Goal: Find specific page/section: Find specific page/section

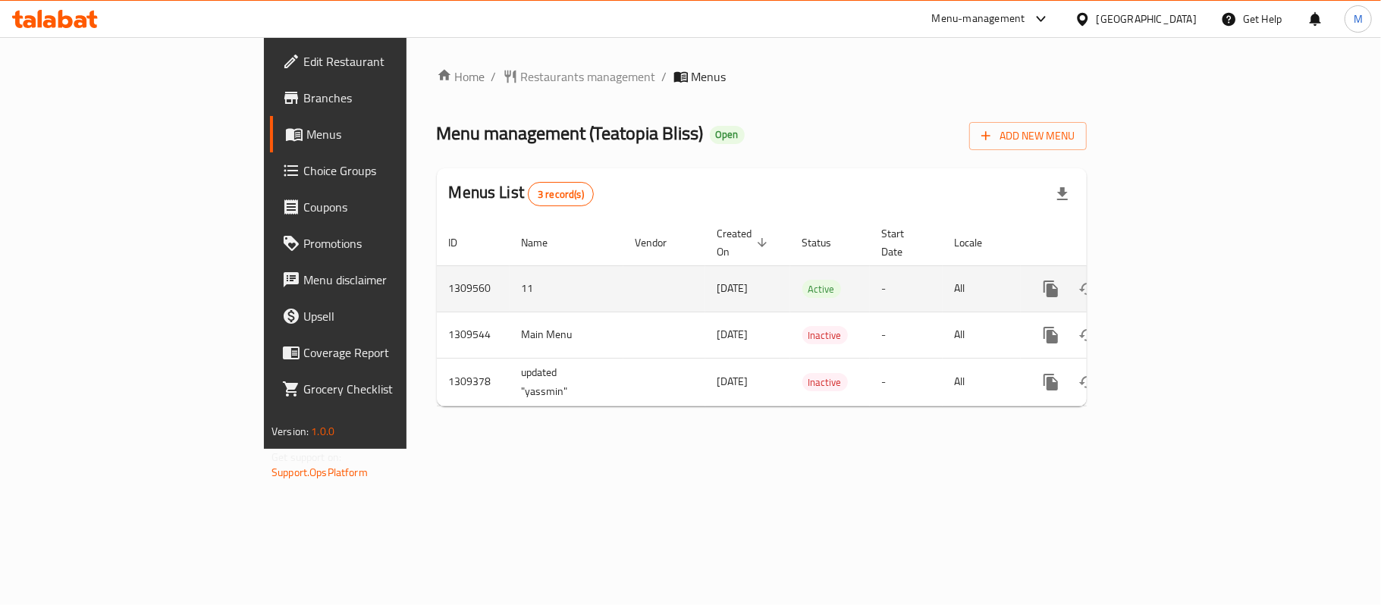
click at [1169, 280] on icon "enhanced table" at bounding box center [1160, 289] width 18 height 18
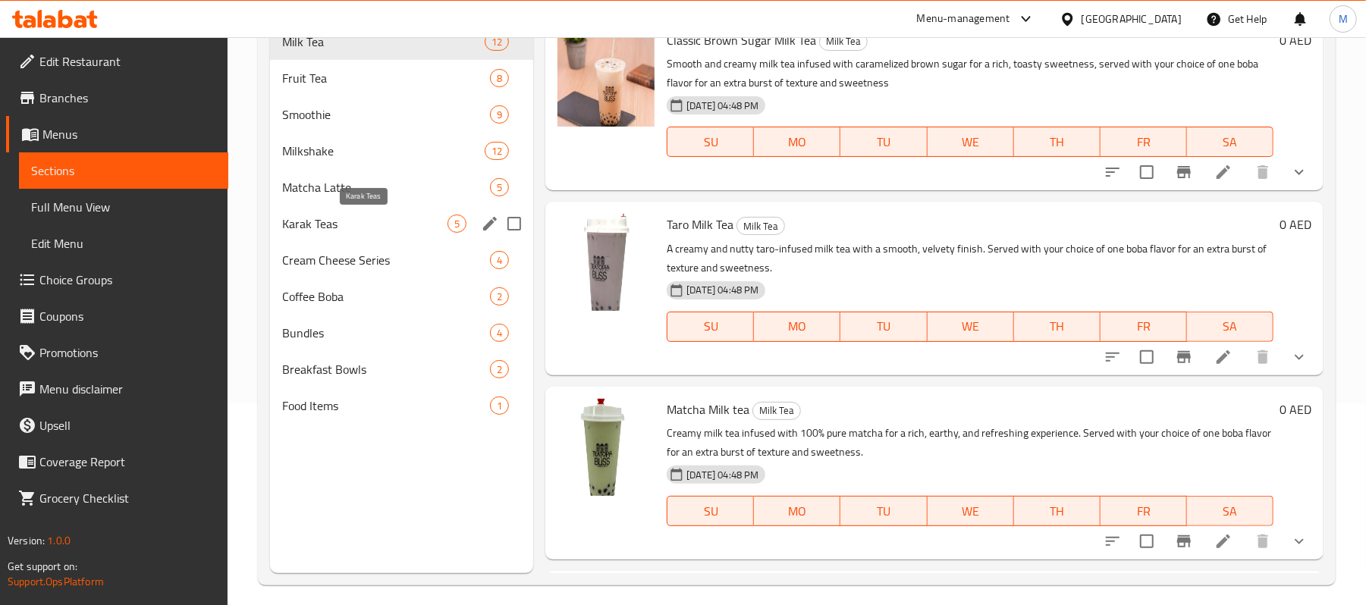
scroll to position [213, 0]
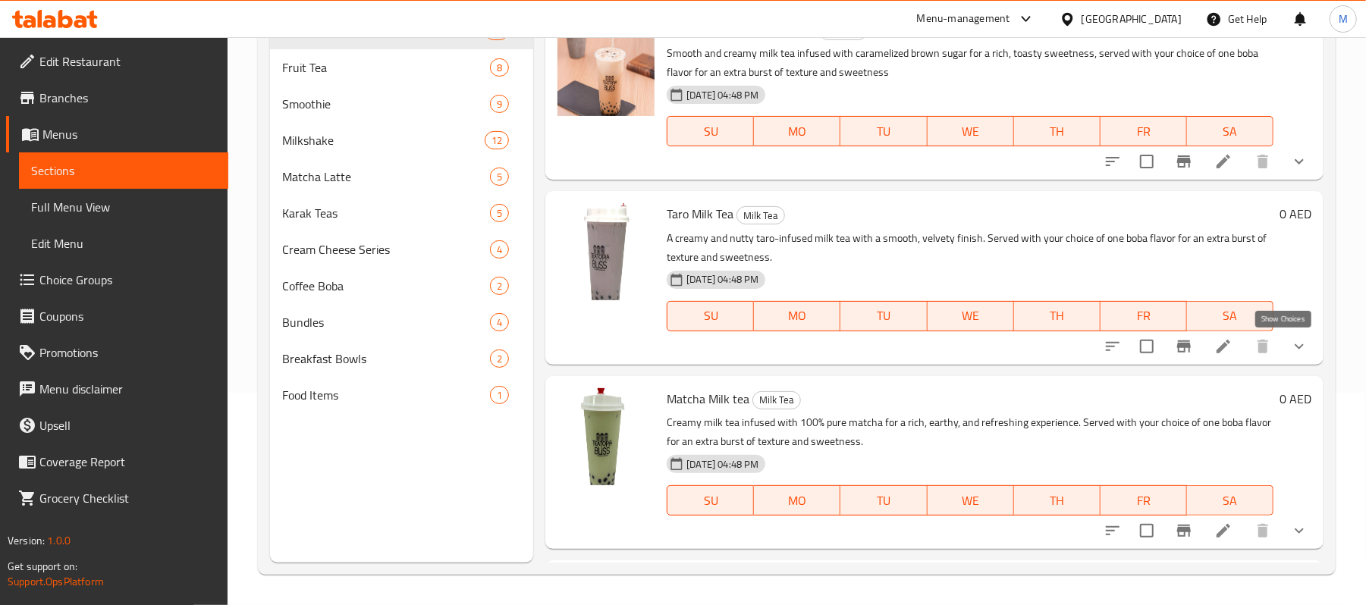
click at [1292, 341] on icon "show more" at bounding box center [1299, 346] width 18 height 18
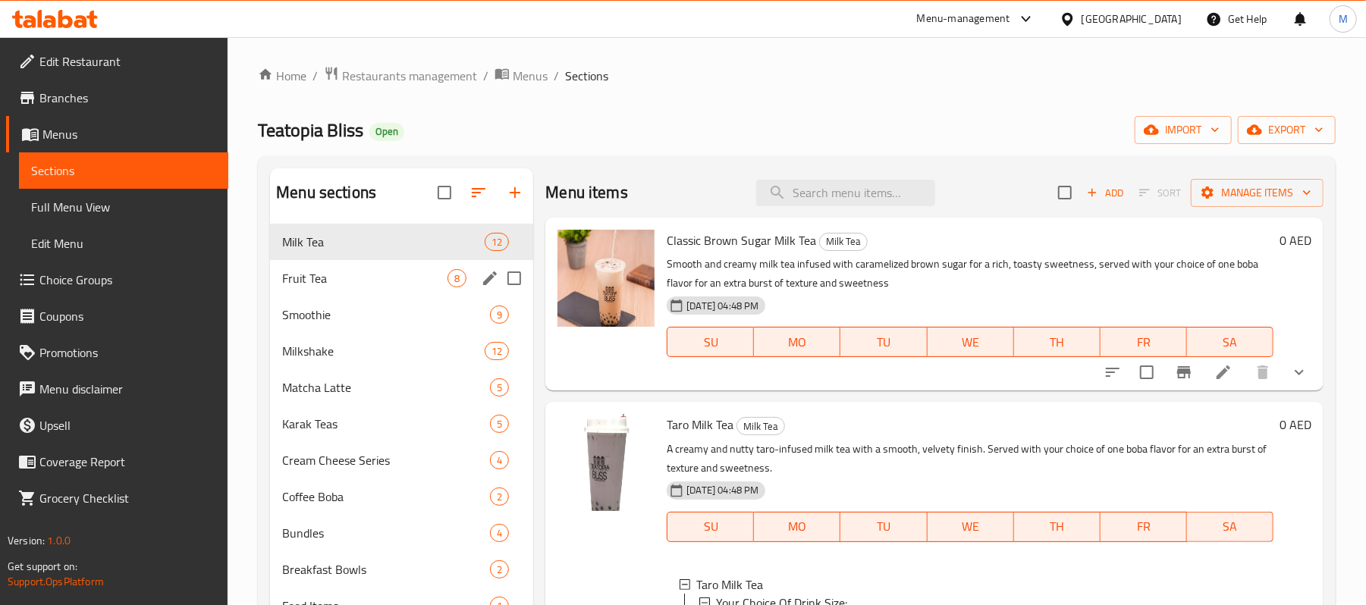
scroll to position [0, 0]
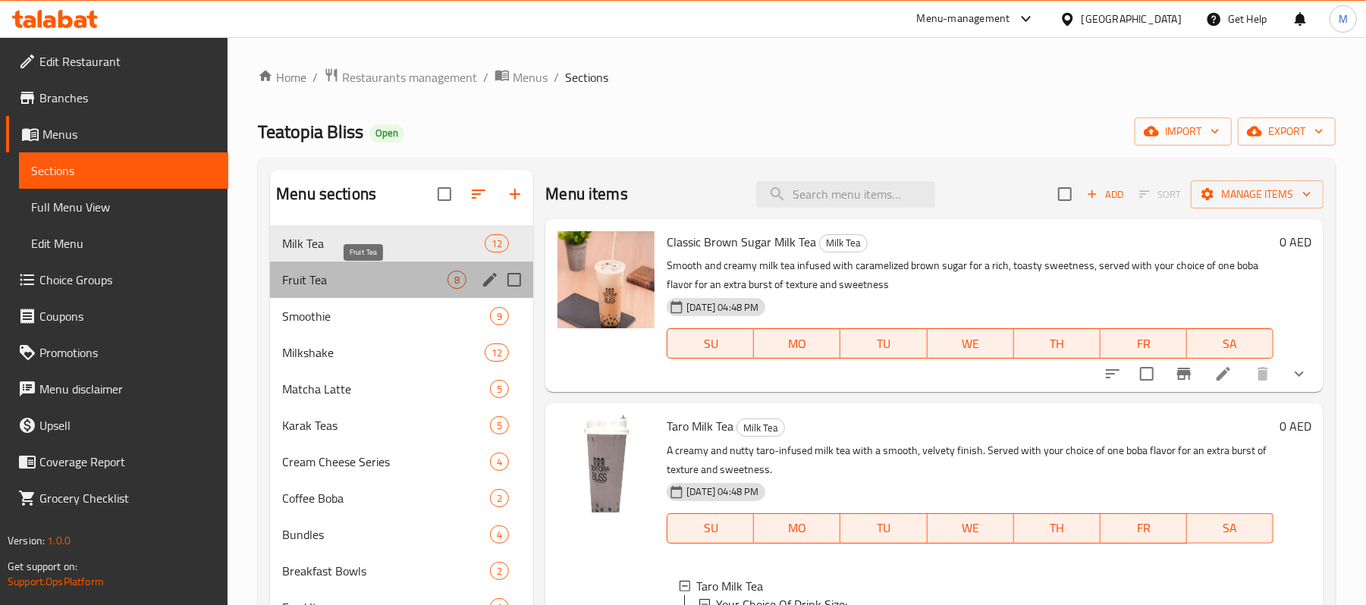
click at [319, 286] on span "Fruit Tea" at bounding box center [364, 280] width 165 height 18
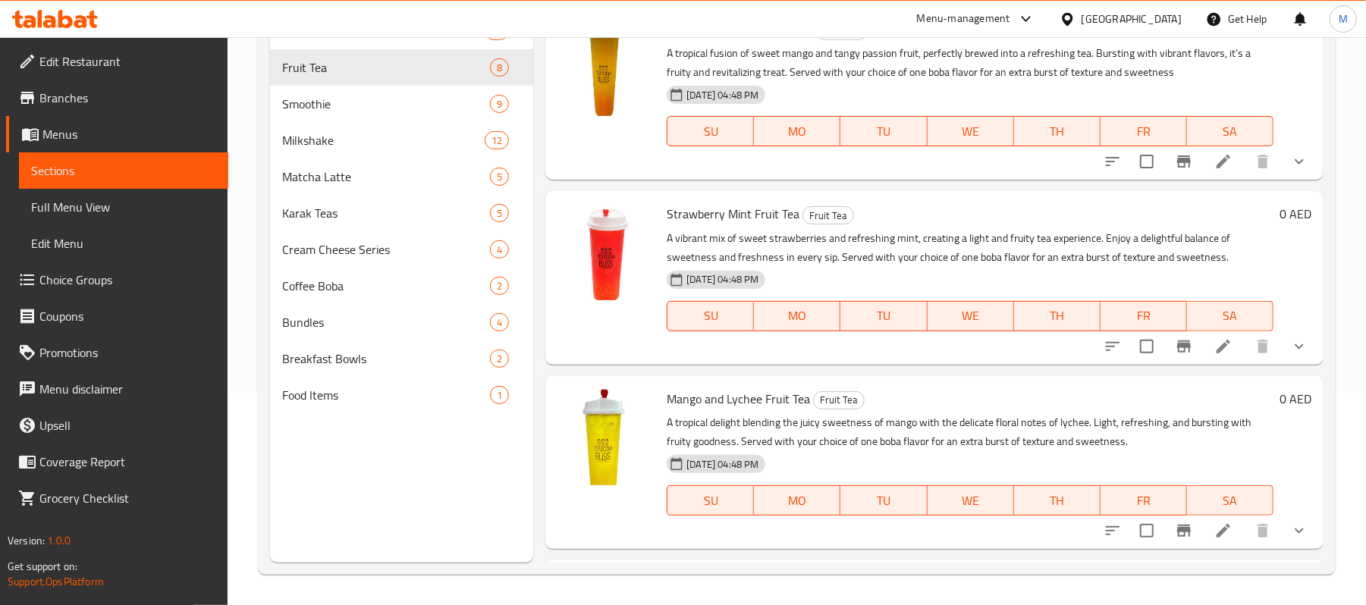
scroll to position [112, 0]
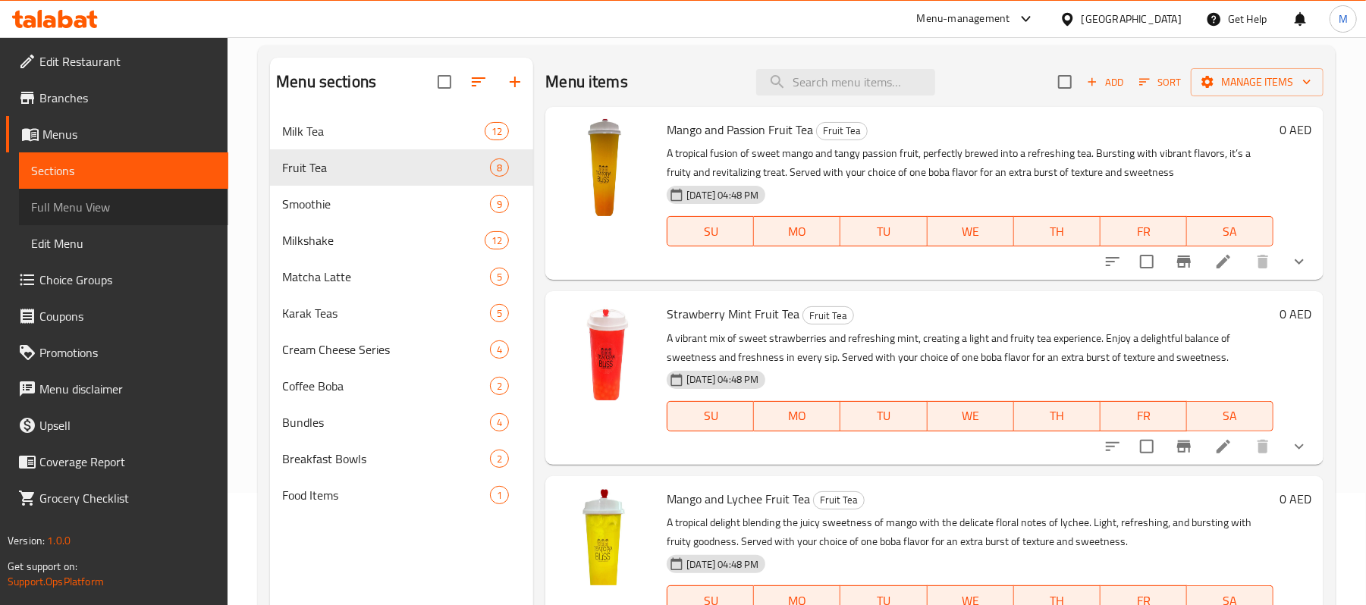
click at [126, 217] on link "Full Menu View" at bounding box center [123, 207] width 209 height 36
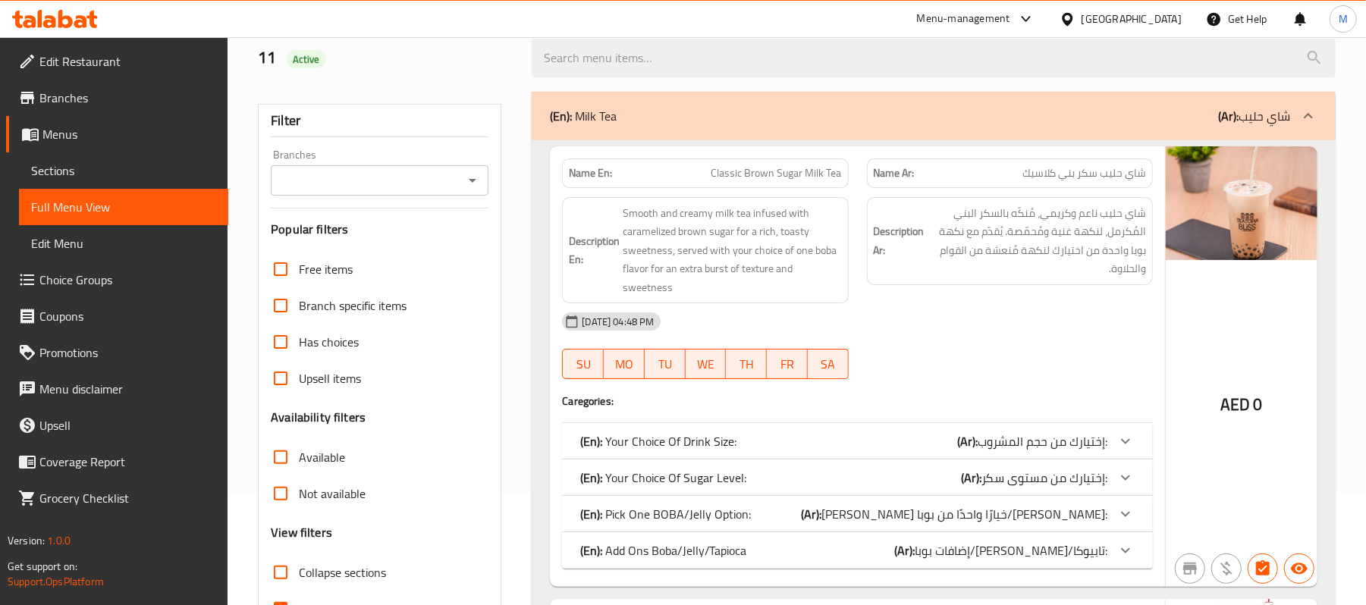
scroll to position [416, 0]
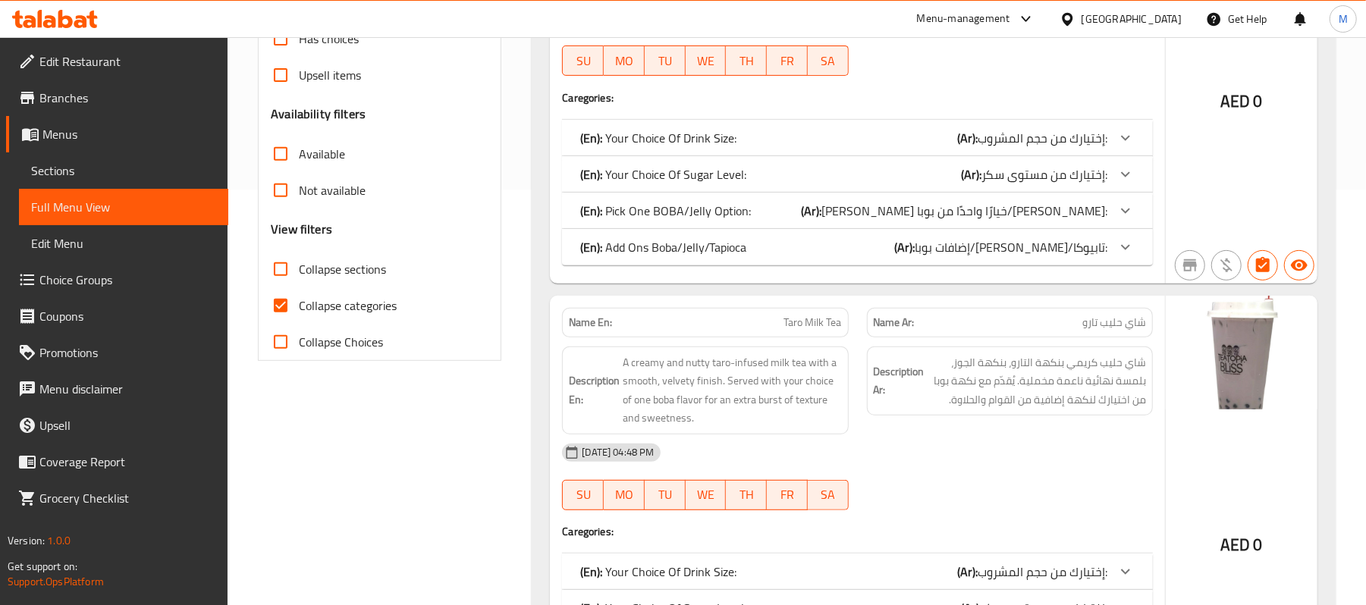
click at [280, 274] on input "Collapse sections" at bounding box center [280, 269] width 36 height 36
checkbox input "true"
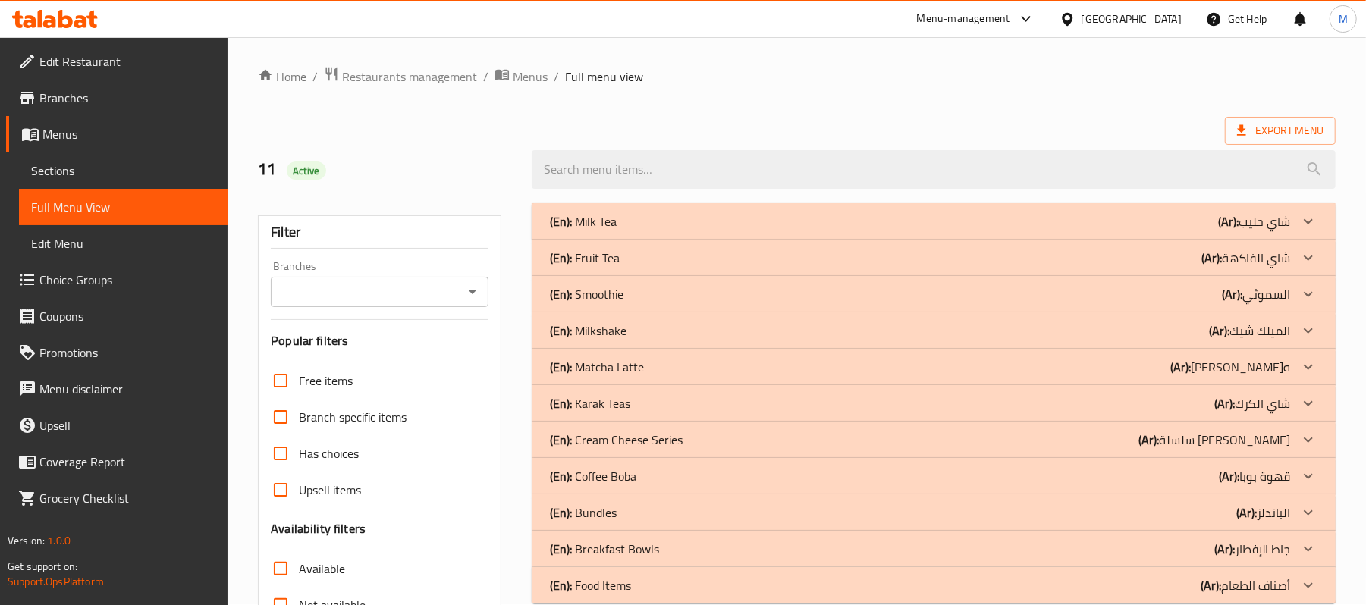
scroll to position [0, 0]
click at [726, 225] on div "(En): Milk Tea (Ar): شاي حليب" at bounding box center [920, 222] width 740 height 18
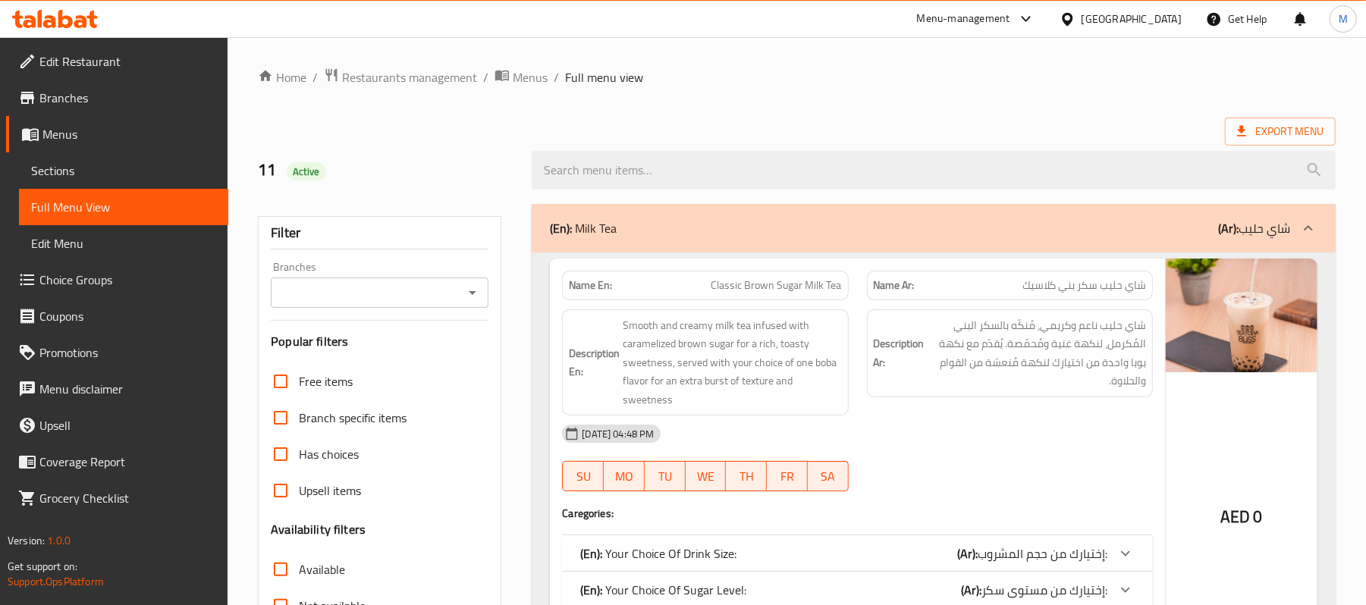
scroll to position [202, 0]
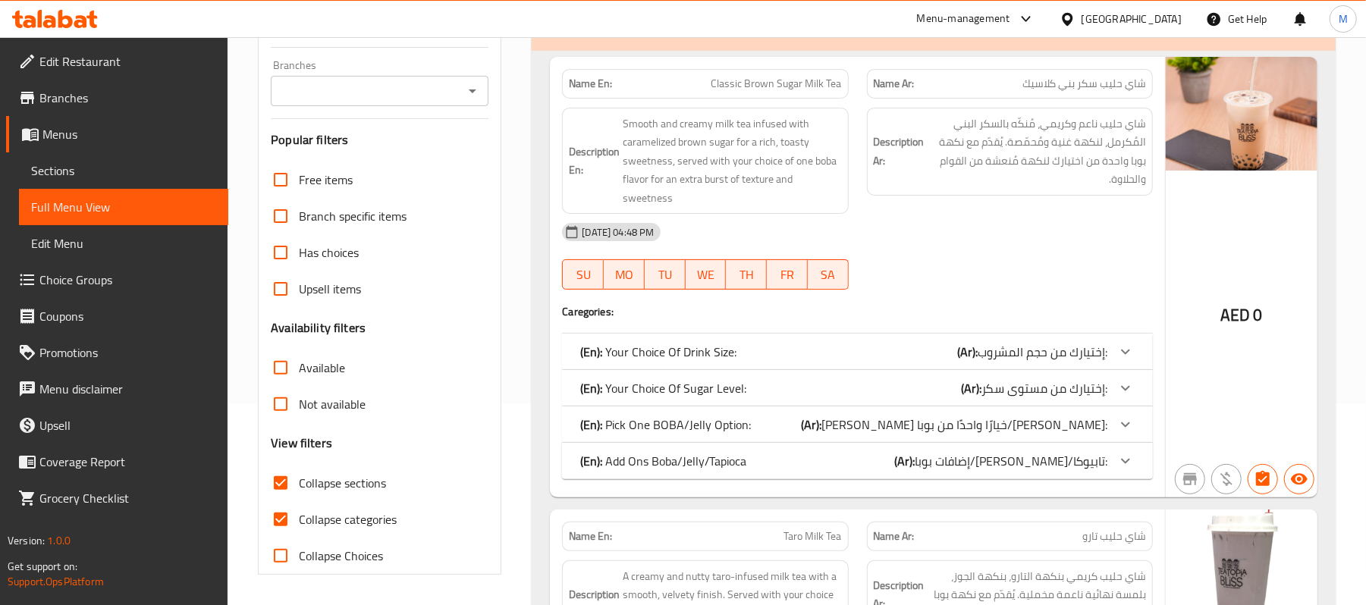
click at [275, 510] on input "Collapse categories" at bounding box center [280, 519] width 36 height 36
checkbox input "false"
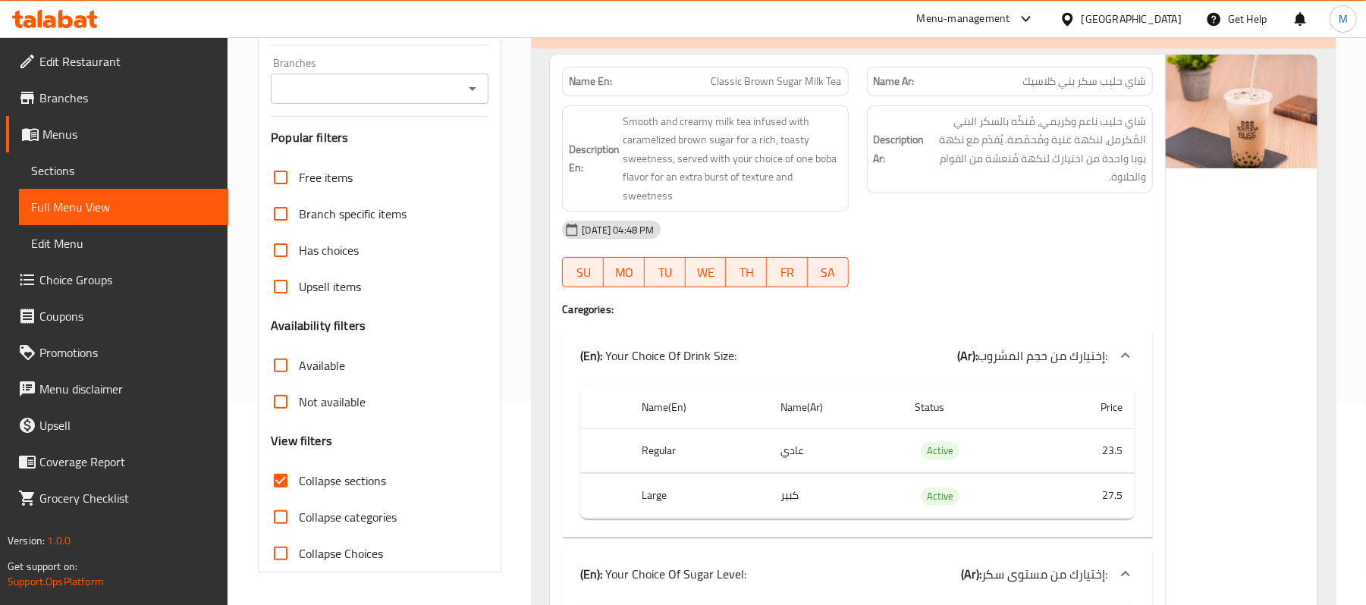
scroll to position [0, 0]
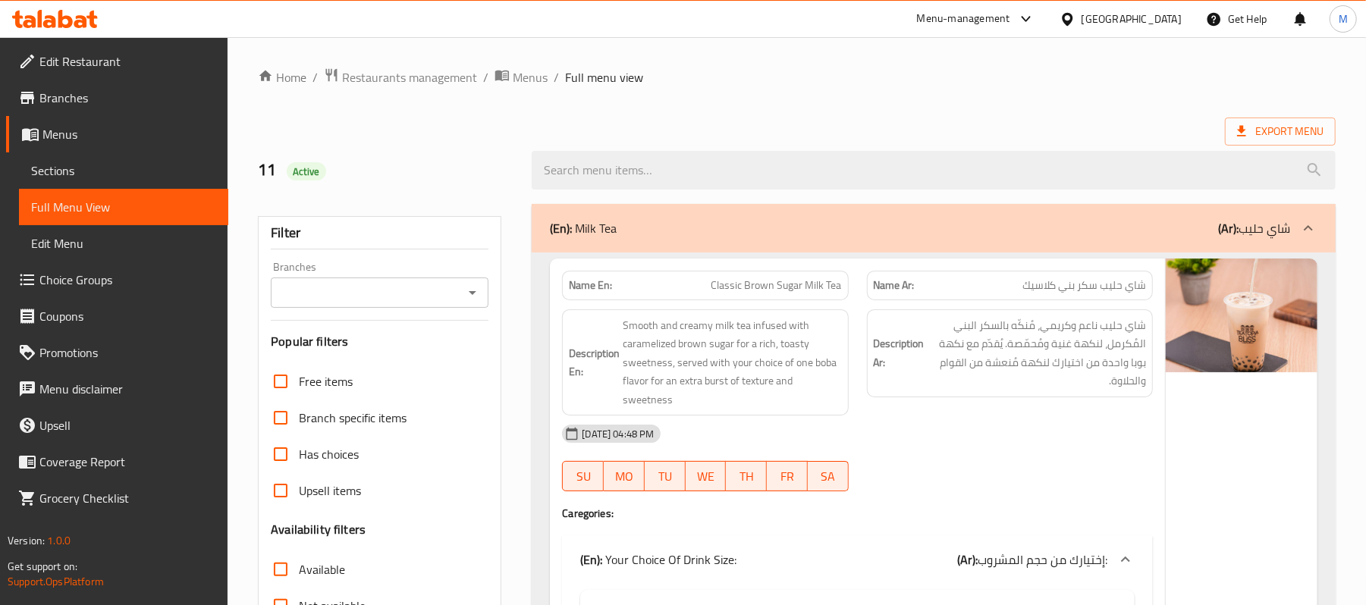
click at [796, 241] on div "(En): Milk Tea (Ar): شاي حليب" at bounding box center [934, 228] width 804 height 49
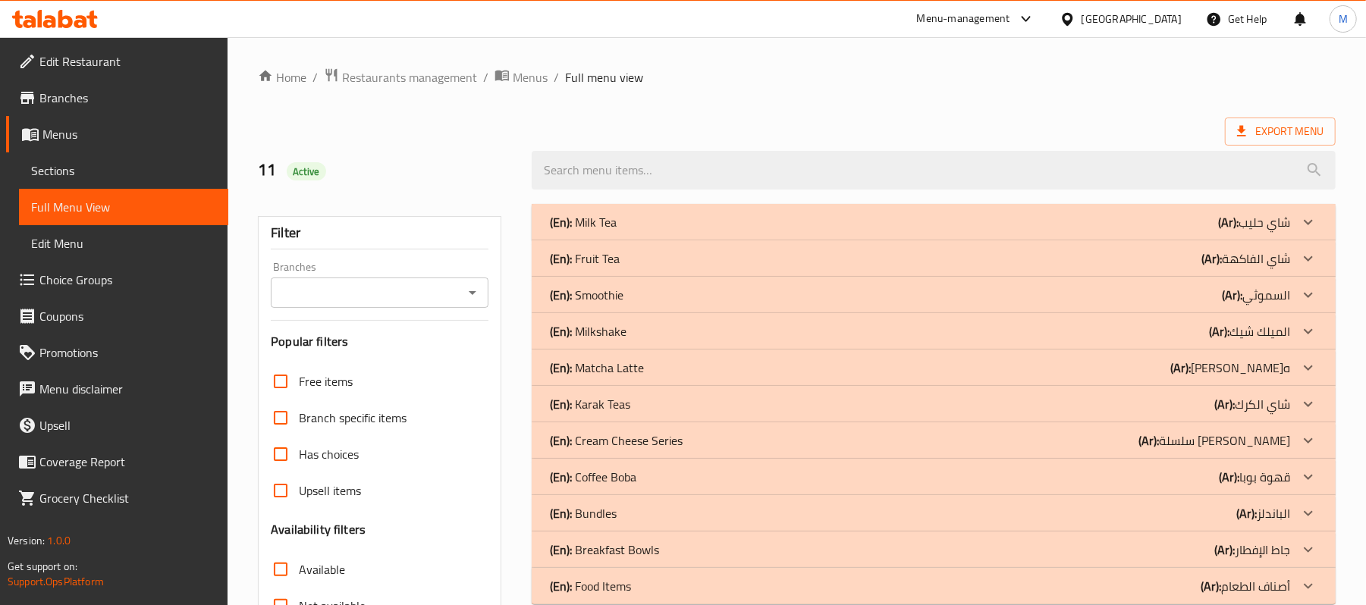
click at [658, 290] on div "(En): Smoothie (Ar): السموثي" at bounding box center [920, 295] width 740 height 18
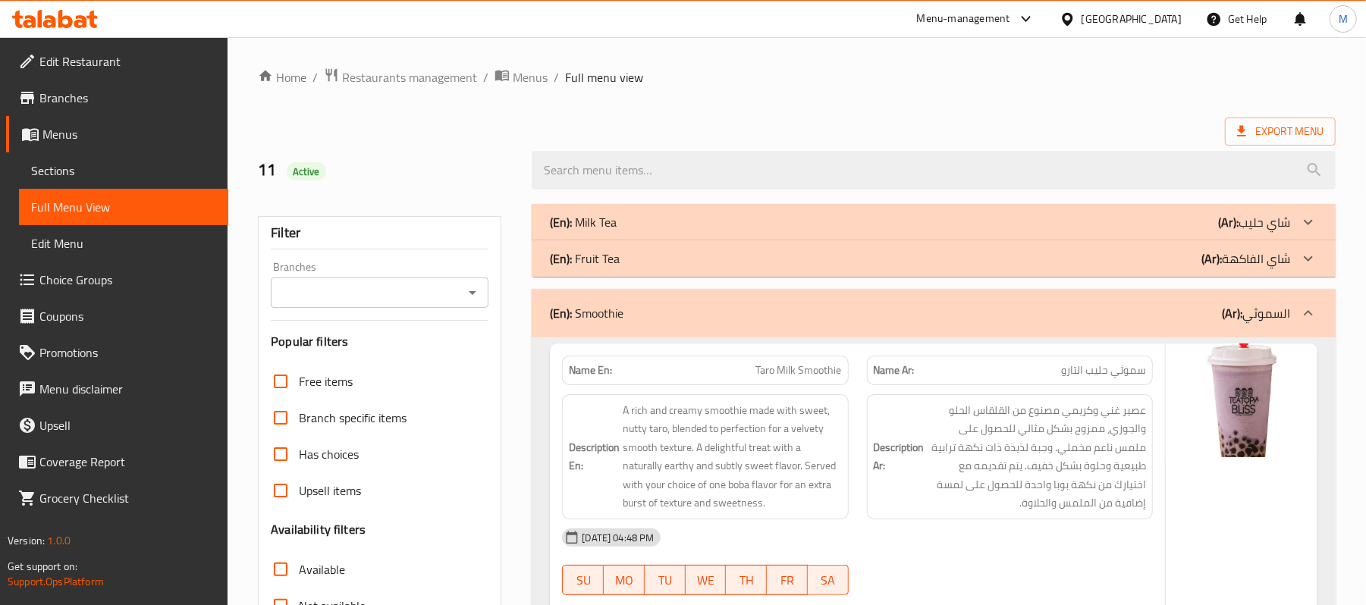
scroll to position [303, 0]
